Goal: Task Accomplishment & Management: Complete application form

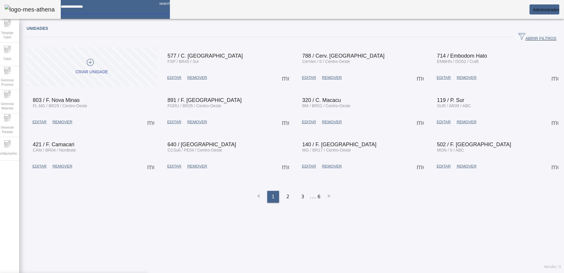
click at [128, 9] on input at bounding box center [108, 4] width 94 height 9
type input "**********"
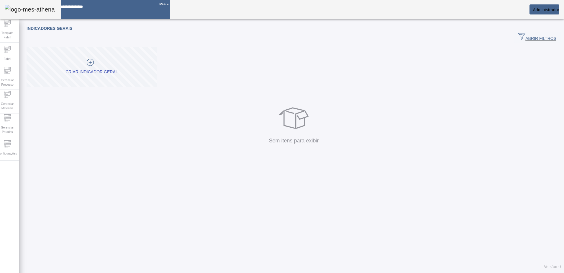
click at [100, 9] on input at bounding box center [108, 4] width 94 height 9
click at [10, 23] on icon at bounding box center [8, 23] width 4 height 0
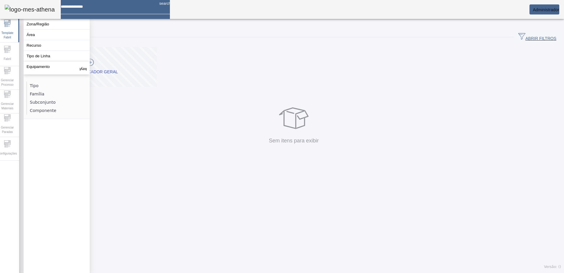
click at [116, 9] on div "**********" at bounding box center [108, 4] width 94 height 9
click at [115, 9] on input "**********" at bounding box center [108, 4] width 94 height 9
click at [114, 9] on input "**********" at bounding box center [108, 4] width 94 height 9
click at [112, 9] on input "**********" at bounding box center [108, 4] width 94 height 9
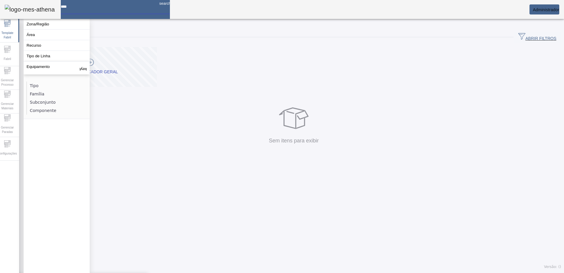
type input "**********"
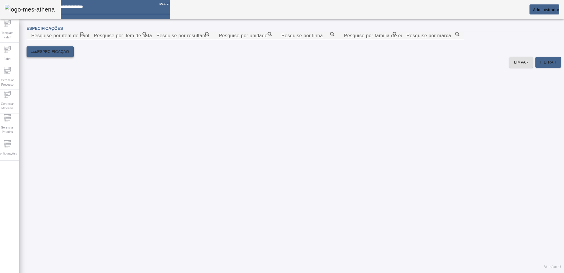
click at [59, 55] on span "ESPECIFICAÇÃO" at bounding box center [53, 52] width 32 height 6
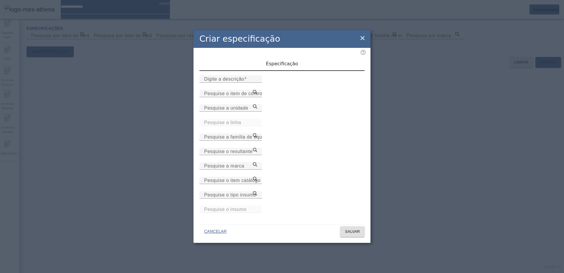
click at [159, 133] on div "Criar especificação Especificação Digite a descrição Pesquise o item de control…" at bounding box center [282, 136] width 564 height 273
click at [360, 41] on icon at bounding box center [362, 38] width 7 height 7
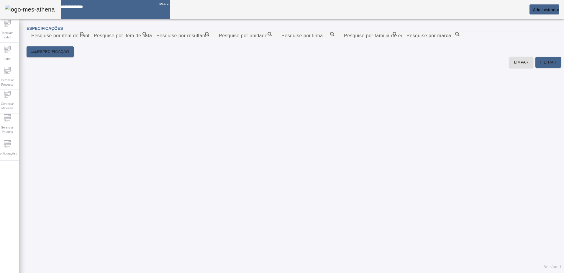
click at [84, 39] on input "Pesquise por item de controle" at bounding box center [57, 35] width 53 height 7
click at [84, 36] on icon at bounding box center [82, 34] width 4 height 4
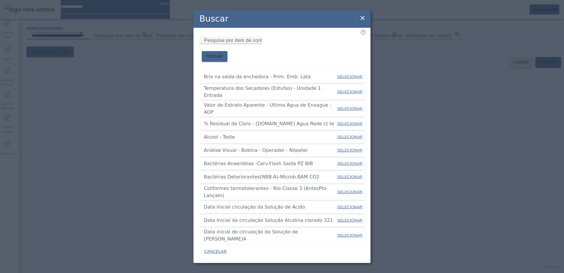
click at [358, 74] on span "SELECIONAR" at bounding box center [349, 77] width 25 height 6
type input "**********"
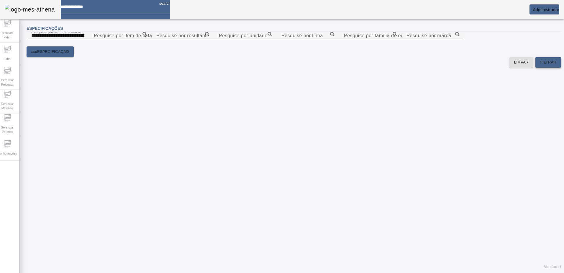
click at [551, 69] on span at bounding box center [549, 62] width 26 height 14
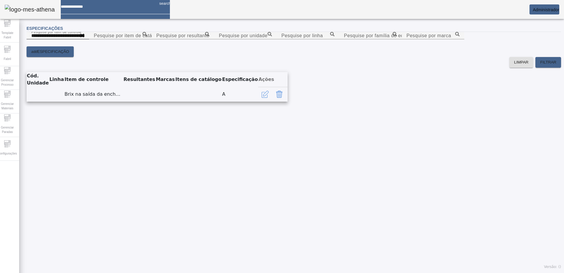
click at [84, 39] on icon at bounding box center [82, 35] width 4 height 7
click at [84, 36] on icon at bounding box center [82, 34] width 4 height 4
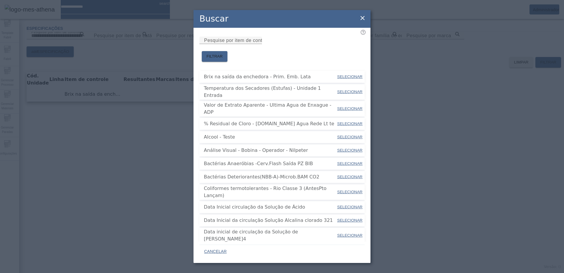
click at [355, 89] on span "SELECIONAR" at bounding box center [349, 91] width 25 height 4
type input "**********"
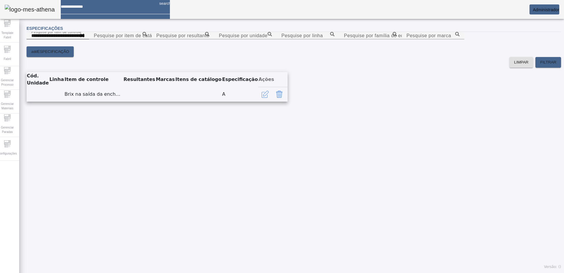
click at [84, 37] on icon at bounding box center [82, 35] width 4 height 4
click at [84, 36] on icon at bounding box center [82, 34] width 4 height 4
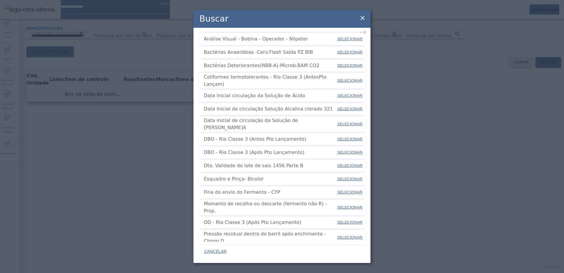
scroll to position [115, 0]
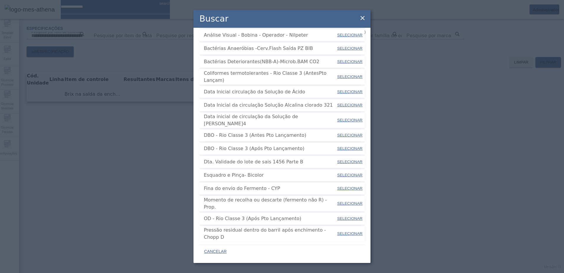
drag, startPoint x: 342, startPoint y: 165, endPoint x: 349, endPoint y: 156, distance: 11.9
click at [349, 156] on ul "Brix na saída da enchedora - Prim. Emb. Lata SELECIONAR Temperatura dos Secador…" at bounding box center [282, 98] width 165 height 285
click at [349, 173] on span "SELECIONAR" at bounding box center [349, 175] width 25 height 4
type input "**********"
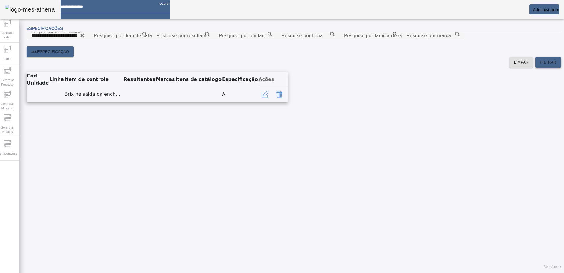
click at [543, 65] on span "FILTRAR" at bounding box center [548, 62] width 16 height 6
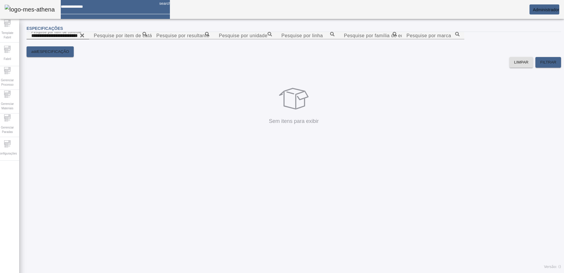
click at [84, 37] on icon at bounding box center [82, 35] width 4 height 4
click at [547, 69] on span at bounding box center [549, 62] width 26 height 14
click at [84, 39] on input "Pesquise por item de controle" at bounding box center [57, 35] width 53 height 7
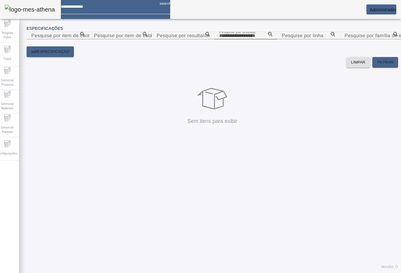
click at [272, 36] on icon at bounding box center [270, 34] width 4 height 4
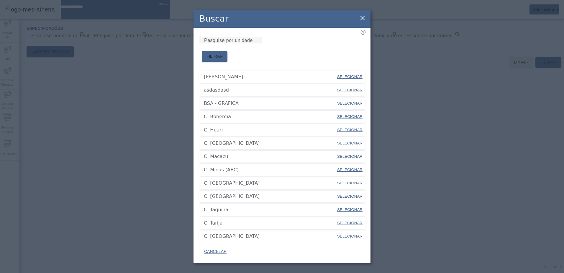
click at [244, 51] on div at bounding box center [231, 47] width 63 height 7
click at [241, 43] on mat-label "Pesquise por unidade" at bounding box center [228, 40] width 49 height 5
click at [241, 44] on input "Pesquise por unidade" at bounding box center [230, 40] width 53 height 7
type input "******"
click at [223, 53] on span "FILTRAR" at bounding box center [215, 56] width 16 height 6
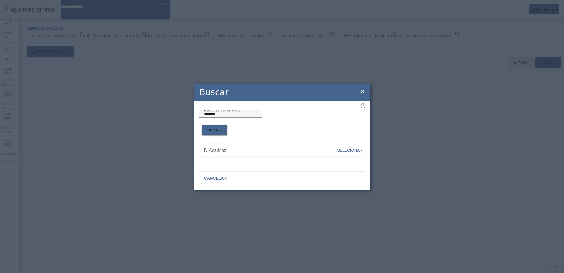
click at [354, 148] on span "SELECIONAR" at bounding box center [349, 150] width 25 height 4
type input "**********"
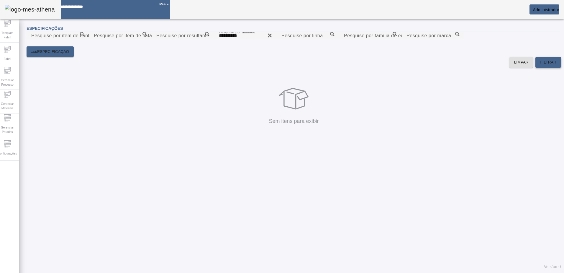
click at [547, 65] on span "FILTRAR" at bounding box center [548, 62] width 16 height 6
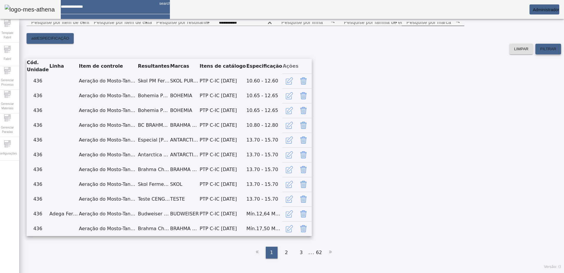
scroll to position [2, 0]
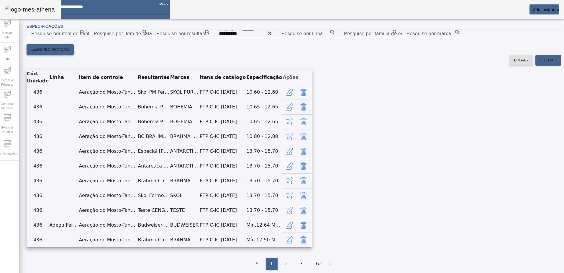
click at [74, 57] on span at bounding box center [50, 50] width 47 height 14
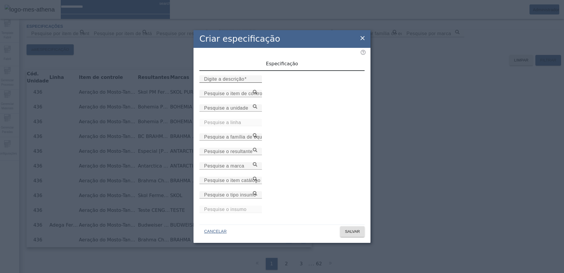
click at [257, 83] on input "Digite a descrição" at bounding box center [230, 79] width 53 height 7
paste input "********"
type input "**********"
click at [257, 97] on div "Pesquise o item de controle" at bounding box center [230, 93] width 53 height 7
click at [257, 97] on input "Pesquise o item de controle" at bounding box center [230, 93] width 53 height 7
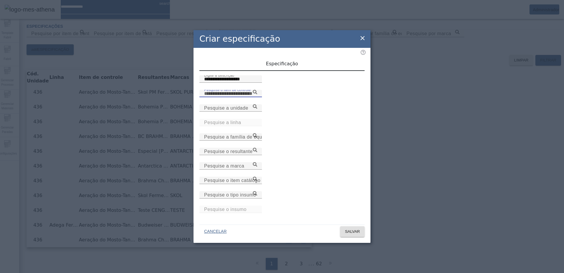
click at [257, 97] on input "Pesquise o item de controle" at bounding box center [230, 93] width 53 height 7
click at [257, 94] on icon at bounding box center [255, 92] width 4 height 4
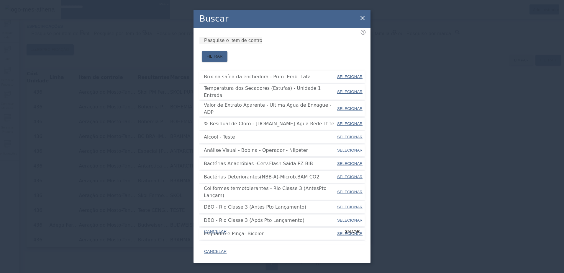
click at [165, 272] on div at bounding box center [82, 275] width 165 height 5
click at [337, 135] on span "SELECIONAR" at bounding box center [349, 137] width 25 height 4
type input "**********"
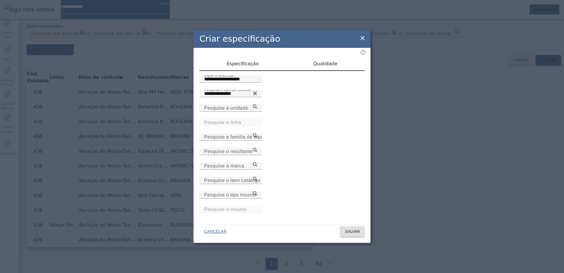
click at [262, 104] on div at bounding box center [231, 100] width 63 height 7
click at [257, 112] on input "Pesquise a unidade" at bounding box center [230, 107] width 53 height 7
click at [257, 109] on icon at bounding box center [255, 106] width 4 height 4
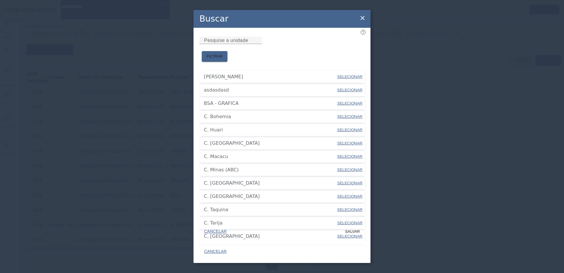
click at [227, 51] on div at bounding box center [231, 47] width 63 height 7
click at [227, 43] on mat-label "Pesquise a unidade" at bounding box center [226, 40] width 44 height 5
click at [227, 44] on input "Pesquise a unidade" at bounding box center [230, 40] width 53 height 7
click at [227, 43] on mat-label "Pesquise a unidade" at bounding box center [226, 40] width 44 height 5
click at [227, 44] on input "Pesquise a unidade" at bounding box center [230, 40] width 53 height 7
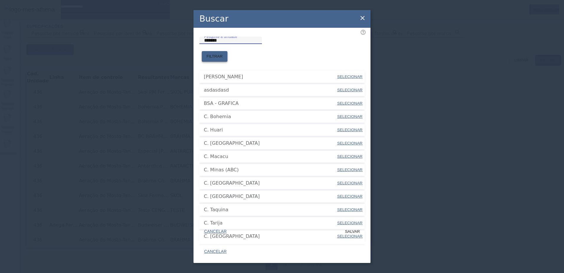
type input "*******"
click at [223, 53] on span "FILTRAR" at bounding box center [215, 56] width 16 height 6
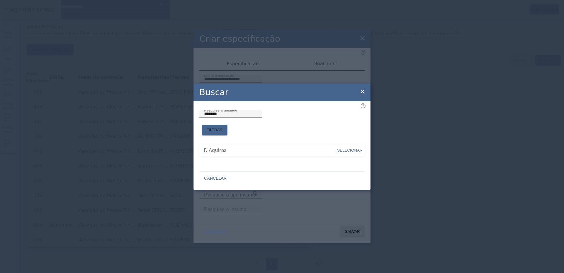
click at [346, 143] on span at bounding box center [350, 150] width 27 height 14
type input "**********"
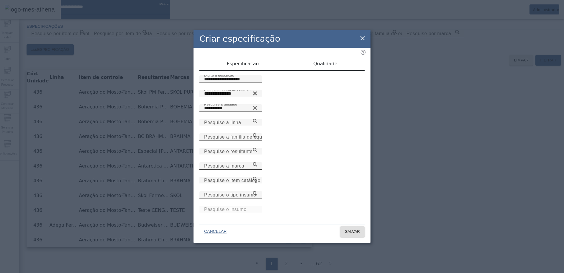
click at [257, 166] on icon at bounding box center [255, 164] width 4 height 4
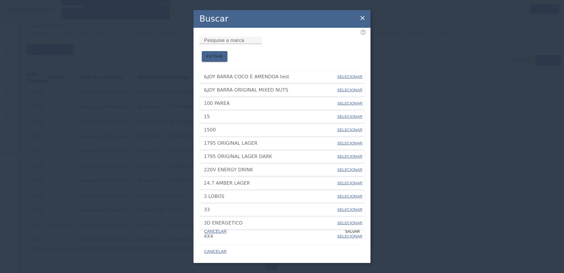
click at [349, 128] on span "SELECIONAR" at bounding box center [349, 130] width 25 height 4
type input "****"
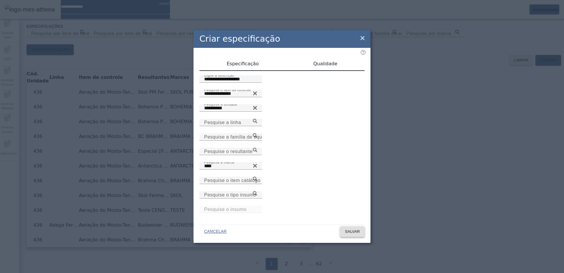
click at [345, 230] on span "SALVAR" at bounding box center [352, 231] width 15 height 6
click at [257, 123] on icon at bounding box center [255, 121] width 4 height 4
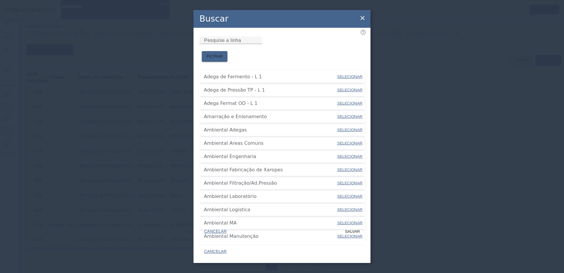
click at [348, 128] on span "SELECIONAR" at bounding box center [349, 130] width 25 height 4
type input "**********"
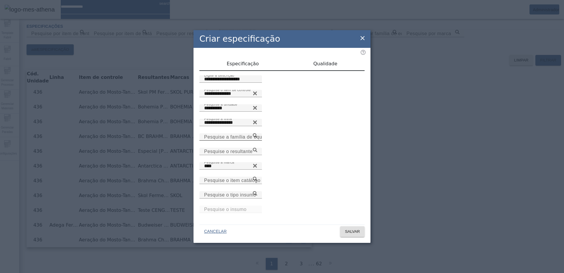
click at [277, 139] on mat-label "Pesquise a família de equipamento" at bounding box center [243, 136] width 79 height 5
click at [257, 141] on input "Pesquise a família de equipamento" at bounding box center [230, 136] width 53 height 7
click at [257, 141] on div "Pesquise a família de equipamento" at bounding box center [230, 136] width 53 height 7
click at [257, 138] on icon at bounding box center [255, 135] width 4 height 4
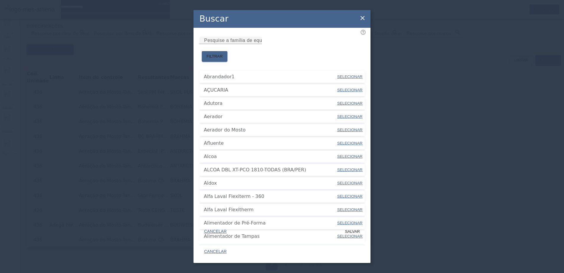
click at [342, 154] on span "SELECIONAR" at bounding box center [349, 156] width 25 height 4
type input "*****"
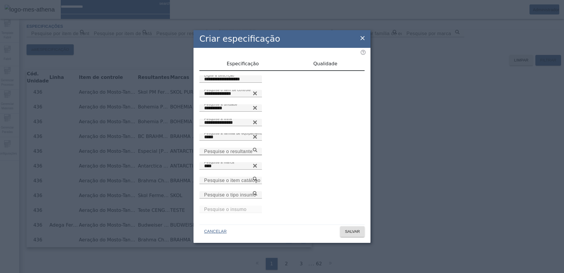
click at [257, 152] on icon at bounding box center [255, 150] width 4 height 4
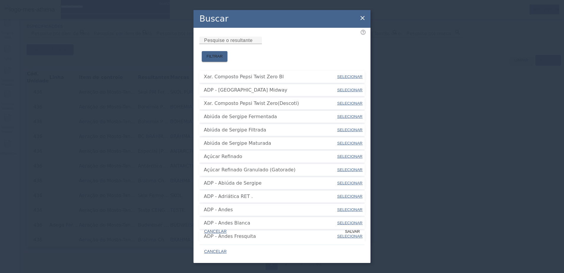
click at [353, 154] on span "SELECIONAR" at bounding box center [349, 156] width 25 height 4
type input "**********"
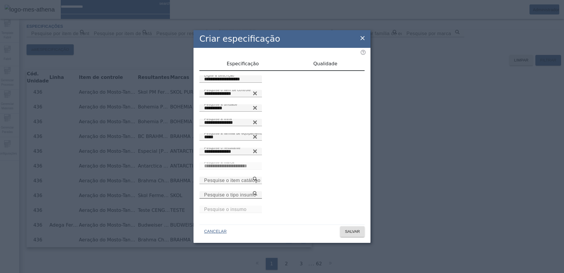
click at [257, 197] on div "Pesquise o tipo insumo" at bounding box center [230, 194] width 53 height 7
click at [257, 195] on icon at bounding box center [255, 193] width 4 height 4
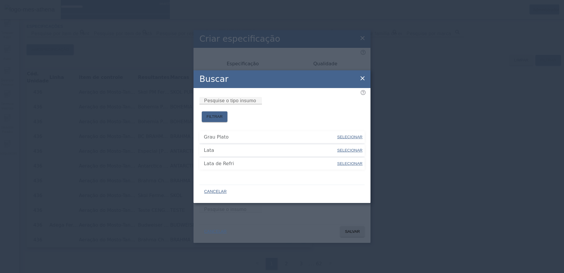
click at [353, 148] on span "SELECIONAR" at bounding box center [349, 150] width 25 height 4
type input "****"
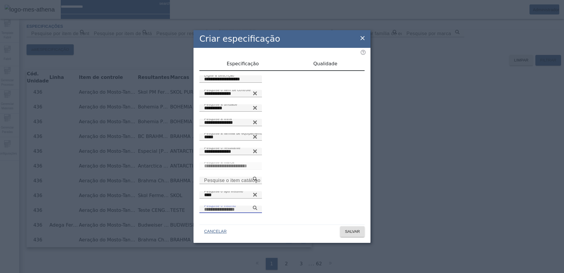
click at [257, 206] on input "Pesquise o insumo" at bounding box center [230, 209] width 53 height 7
click at [365, 204] on div "**********" at bounding box center [282, 135] width 177 height 174
click at [257, 205] on icon at bounding box center [255, 207] width 4 height 4
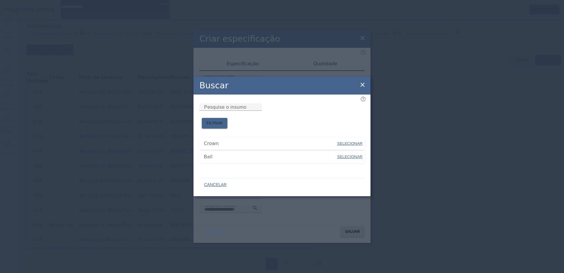
drag, startPoint x: 352, startPoint y: 144, endPoint x: 307, endPoint y: 170, distance: 51.7
click at [352, 144] on span at bounding box center [350, 143] width 27 height 14
type input "*****"
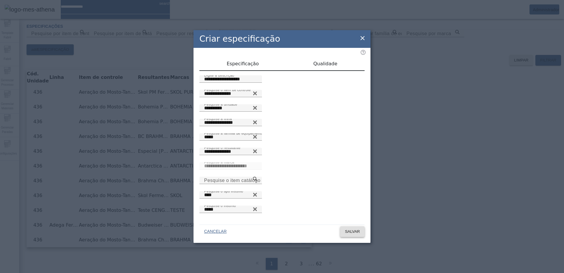
click at [358, 232] on span at bounding box center [352, 231] width 24 height 14
click at [257, 83] on input "**********" at bounding box center [230, 79] width 53 height 7
click at [366, 185] on div "**********" at bounding box center [282, 135] width 177 height 174
click at [257, 180] on icon at bounding box center [255, 179] width 4 height 4
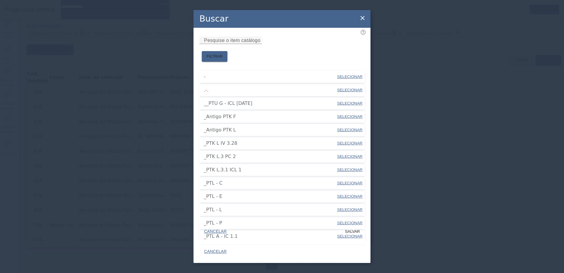
click at [347, 101] on span "SELECIONAR" at bounding box center [349, 103] width 25 height 4
type input "**********"
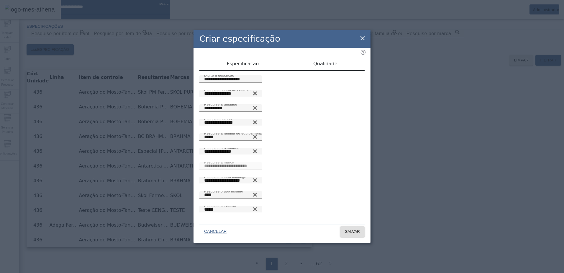
click at [331, 63] on span "Qualidade" at bounding box center [325, 64] width 24 height 14
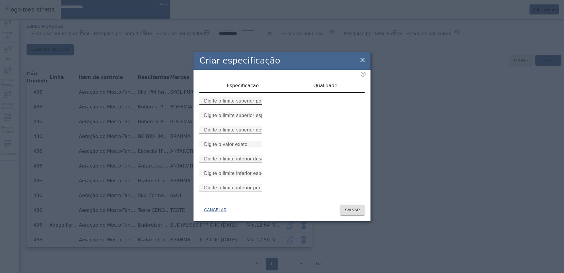
click at [257, 98] on mat-label "Digite o limite superior permitido" at bounding box center [240, 100] width 73 height 5
click at [257, 97] on input "Digite o limite superior permitido" at bounding box center [230, 100] width 53 height 7
type input "*"
click at [242, 83] on span "Especificação" at bounding box center [243, 85] width 32 height 5
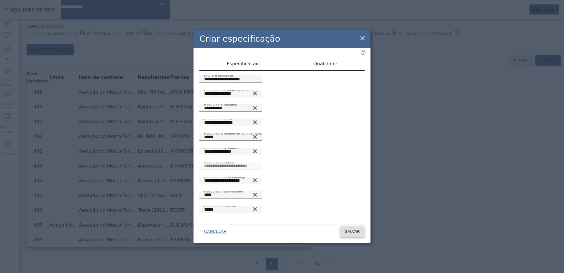
click at [346, 224] on span at bounding box center [352, 231] width 24 height 14
click at [295, 53] on div "**********" at bounding box center [282, 135] width 177 height 174
click at [318, 65] on span "Qualidade" at bounding box center [325, 63] width 24 height 5
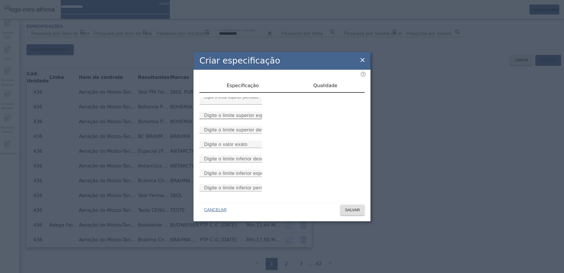
click at [257, 112] on div "Digite o limite superior especificado" at bounding box center [230, 115] width 53 height 7
click at [257, 112] on input "Digite o limite superior especificado" at bounding box center [230, 115] width 53 height 7
type input "*"
click at [272, 127] on mat-label "Digite o limite superior desejado" at bounding box center [240, 129] width 72 height 5
click at [257, 126] on input "Digite o limite superior desejado" at bounding box center [230, 129] width 53 height 7
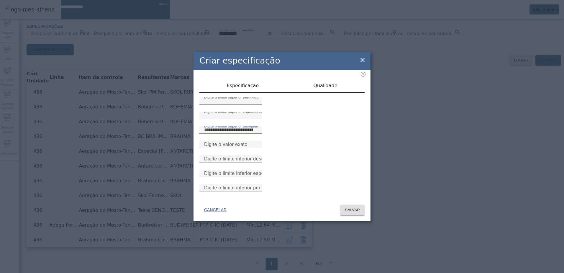
type input "*"
click at [248, 143] on mat-label "Digite o valor exato" at bounding box center [225, 143] width 43 height 5
click at [257, 143] on input "Digite o valor exato" at bounding box center [230, 144] width 53 height 7
type input "*"
click at [345, 213] on span "SALVAR" at bounding box center [352, 210] width 15 height 6
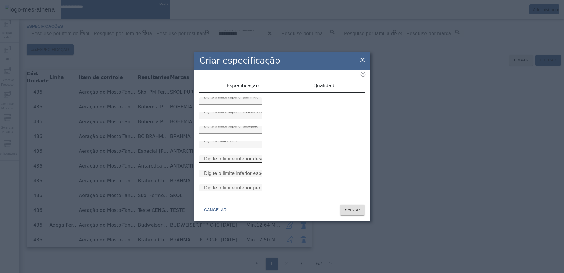
click at [257, 161] on div "Digite o limite inferior desejado" at bounding box center [230, 158] width 53 height 7
click at [257, 162] on input "Digite o limite inferior desejado" at bounding box center [230, 158] width 53 height 7
click at [257, 148] on input "*" at bounding box center [230, 144] width 53 height 7
click at [245, 126] on input "*" at bounding box center [230, 129] width 53 height 7
click at [246, 110] on mat-label "Digite o limite superior especificado" at bounding box center [234, 112] width 60 height 4
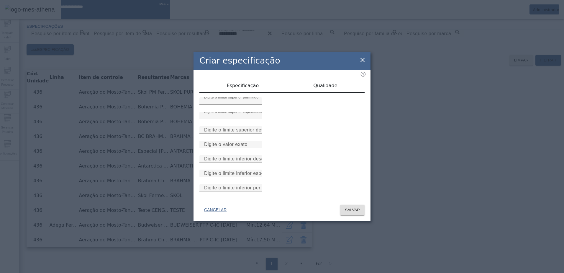
click at [246, 112] on input "*" at bounding box center [230, 115] width 53 height 7
click at [253, 95] on mat-label "Digite o limite superior permitido" at bounding box center [231, 97] width 54 height 4
click at [253, 97] on input "*" at bounding box center [230, 100] width 53 height 7
click at [256, 112] on input "Digite o limite superior especificado" at bounding box center [230, 115] width 53 height 7
type input "*"
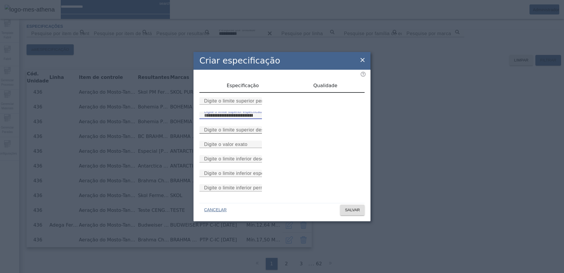
click at [255, 126] on div "Digite o limite superior desejado" at bounding box center [230, 129] width 53 height 7
click at [254, 126] on input "*" at bounding box center [230, 129] width 53 height 7
type input "*"
click at [257, 97] on input "Digite o limite superior permitido" at bounding box center [230, 100] width 53 height 7
type input "*"
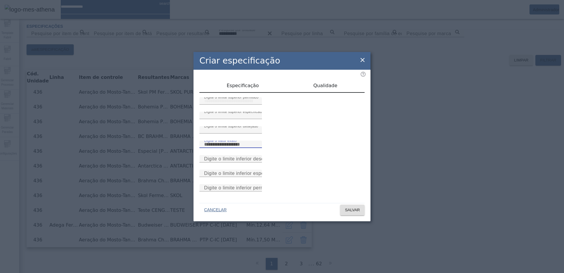
click at [257, 147] on input "Digite o valor exato" at bounding box center [230, 144] width 53 height 7
type input "*"
click at [270, 161] on mat-label "Digite o limite inferior desejado" at bounding box center [238, 158] width 69 height 5
click at [257, 162] on input "Digite o limite inferior desejado" at bounding box center [230, 158] width 53 height 7
click at [257, 161] on mat-label "Digite o limite inferior desejado" at bounding box center [238, 158] width 69 height 5
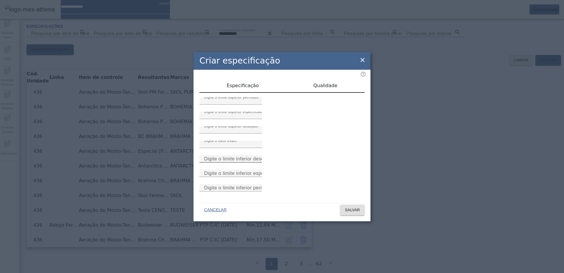
click at [257, 162] on input "Digite o limite inferior desejado" at bounding box center [230, 158] width 53 height 7
type input "*"
click at [281, 175] on mat-label "Digite o limite inferior especificado" at bounding box center [242, 172] width 77 height 5
click at [257, 177] on input "Digite o limite inferior especificado" at bounding box center [230, 173] width 53 height 7
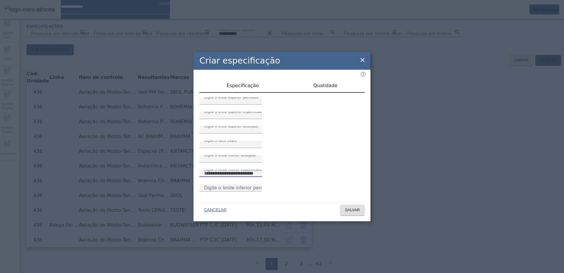
click at [257, 177] on input "Digite o limite inferior especificado" at bounding box center [230, 173] width 53 height 7
type input "*"
click at [274, 190] on mat-label "Digite o limite inferior permitido" at bounding box center [239, 187] width 70 height 5
click at [257, 191] on input "Digite o limite inferior permitido" at bounding box center [230, 187] width 53 height 7
type input "*"
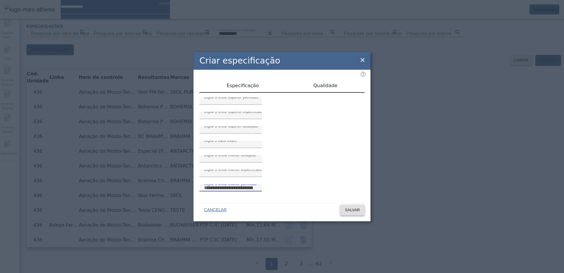
click at [350, 213] on span "SALVAR" at bounding box center [352, 210] width 15 height 6
click at [254, 83] on span "Especificação" at bounding box center [243, 85] width 32 height 5
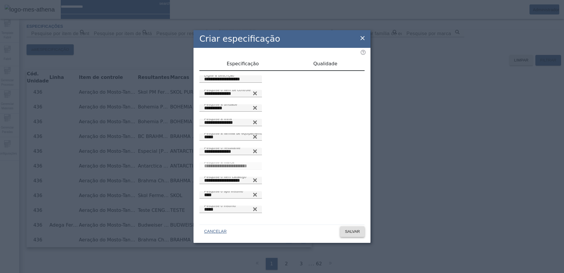
click at [349, 229] on span "SALVAR" at bounding box center [352, 231] width 15 height 6
click at [322, 71] on span "Qualidade" at bounding box center [325, 64] width 24 height 14
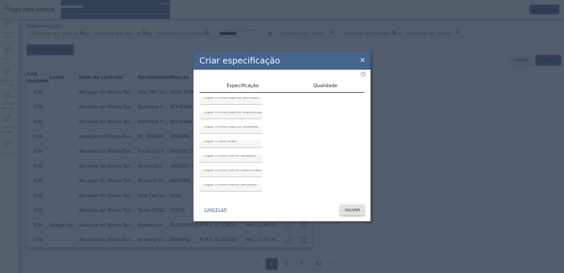
click at [356, 213] on span "SALVAR" at bounding box center [352, 210] width 15 height 6
click at [250, 157] on mat-label "Digite o limite inferior desejado" at bounding box center [230, 155] width 52 height 4
click at [250, 162] on input "*" at bounding box center [230, 158] width 53 height 7
click at [244, 177] on div "Digite o limite inferior especificado *" at bounding box center [230, 172] width 53 height 7
click at [245, 177] on input "Digite o limite inferior especificado" at bounding box center [230, 173] width 53 height 7
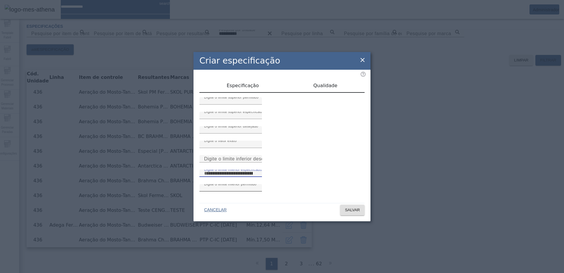
click at [250, 186] on mat-label "Digite o limite inferior permitido" at bounding box center [230, 184] width 52 height 4
click at [250, 191] on input "*" at bounding box center [230, 187] width 53 height 7
click at [335, 215] on div "CANCELAR SALVAR" at bounding box center [282, 209] width 165 height 12
click at [337, 215] on div "CANCELAR SALVAR" at bounding box center [282, 209] width 165 height 12
click at [345, 213] on span "SALVAR" at bounding box center [352, 210] width 15 height 6
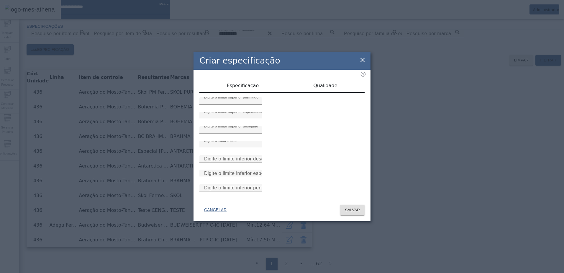
click at [505, 272] on div "É permitido informar somente os 'Limites: superior e/ou inferior' OU o 'Valor e…" at bounding box center [282, 276] width 564 height 7
click at [509, 68] on div "Criar especificação Especificação Qualidade Digite o limite superior permitido …" at bounding box center [282, 136] width 564 height 273
click at [512, 272] on div "O valor de Limite Superior Permitido não poderá ser menor que nenhum outro camp…" at bounding box center [282, 276] width 564 height 7
click at [354, 213] on span "SALVAR" at bounding box center [352, 210] width 15 height 6
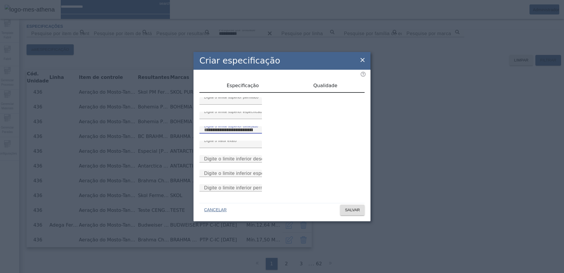
click at [254, 126] on input "*" at bounding box center [230, 129] width 53 height 7
click at [257, 104] on div at bounding box center [231, 107] width 63 height 7
click at [257, 97] on div "Digite o limite superior permitido *" at bounding box center [230, 100] width 53 height 7
click at [257, 97] on input "*" at bounding box center [230, 100] width 53 height 7
click at [364, 221] on div "CANCELAR SALVAR" at bounding box center [282, 210] width 177 height 21
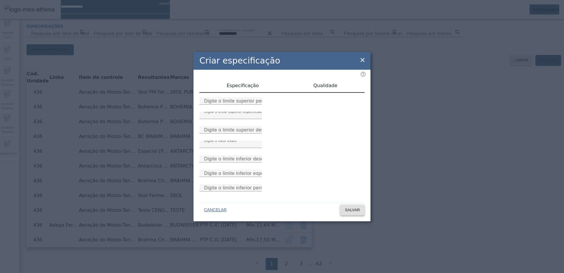
click at [358, 213] on span "SALVAR" at bounding box center [352, 210] width 15 height 6
click at [257, 97] on input "Digite o limite superior permitido" at bounding box center [230, 100] width 53 height 7
type input "*"
click at [257, 112] on input "*" at bounding box center [230, 115] width 53 height 7
click at [257, 148] on input "*" at bounding box center [230, 144] width 53 height 7
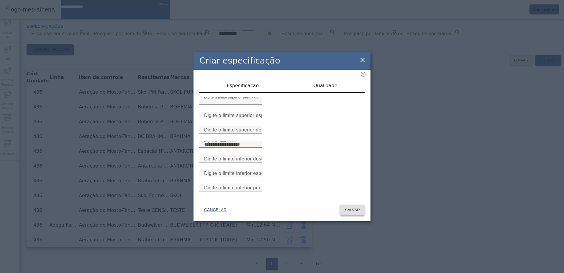
click at [353, 213] on span "SALVAR" at bounding box center [352, 210] width 15 height 6
click at [257, 126] on input "Digite o limite superior desejado" at bounding box center [230, 129] width 53 height 7
type input "*"
click at [357, 213] on span "SALVAR" at bounding box center [352, 210] width 15 height 6
click at [516, 272] on div "Pelo menos um limite de especificação deve ser informado" at bounding box center [282, 276] width 564 height 7
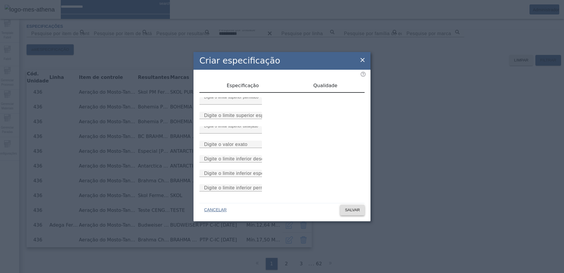
click at [355, 213] on span "SALVAR" at bounding box center [352, 210] width 15 height 6
click at [274, 161] on mat-label "Digite o limite inferior desejado" at bounding box center [238, 158] width 69 height 5
click at [257, 162] on input "Digite o limite inferior desejado" at bounding box center [230, 158] width 53 height 7
type input "*"
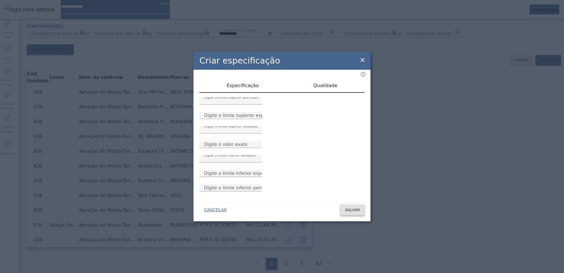
click at [352, 217] on span at bounding box center [352, 210] width 24 height 14
click at [502, 272] on div "Pelo menos um limite de especificação deve ser informado" at bounding box center [282, 276] width 564 height 7
click at [345, 213] on span "SALVAR" at bounding box center [352, 210] width 15 height 6
click at [256, 162] on input "*" at bounding box center [230, 158] width 53 height 7
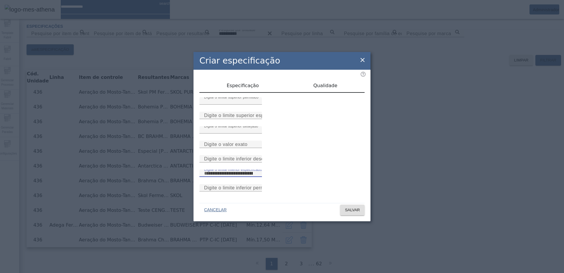
click at [257, 177] on input "Digite o limite inferior especificado" at bounding box center [230, 173] width 53 height 7
type input "*"
click at [346, 213] on span "SALVAR" at bounding box center [352, 210] width 15 height 6
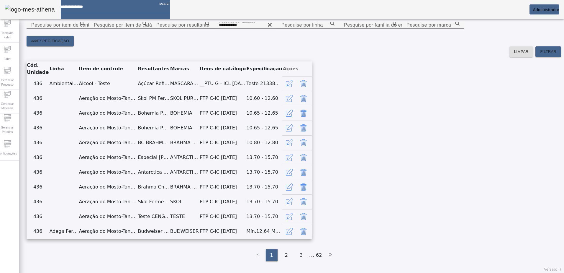
scroll to position [0, 0]
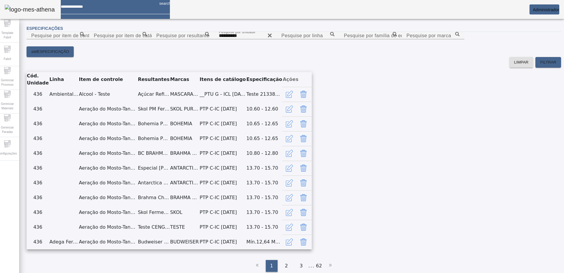
click at [368, 46] on content "**********" at bounding box center [294, 39] width 535 height 14
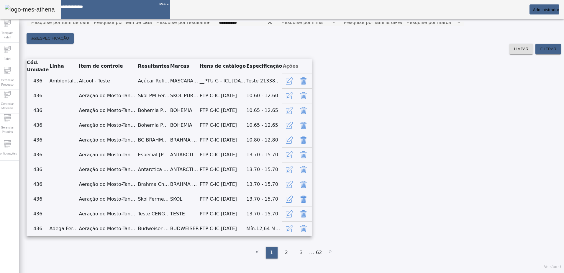
scroll to position [59, 0]
